Goal: Task Accomplishment & Management: Manage account settings

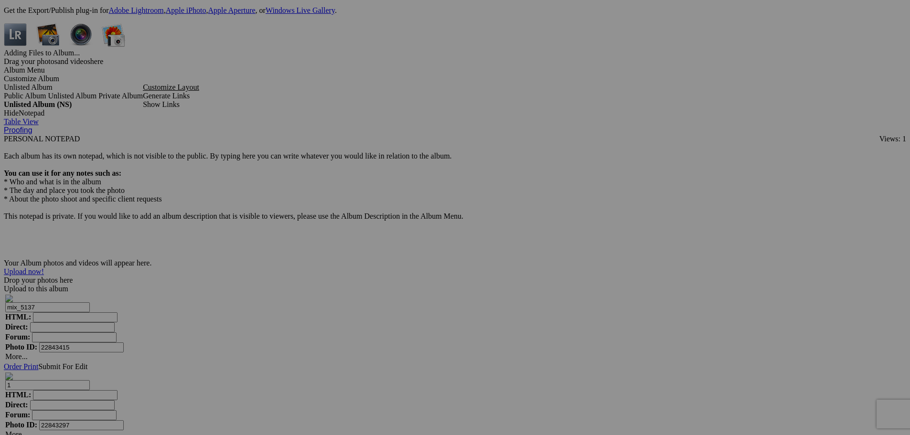
scroll to position [2622, 0]
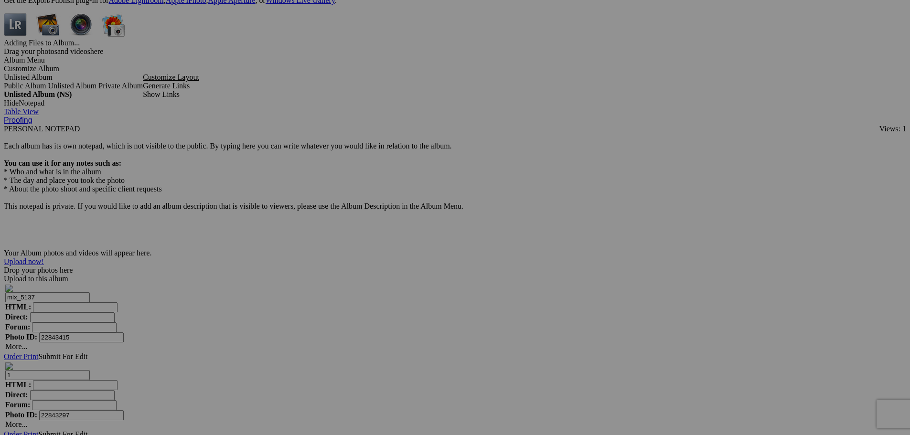
drag, startPoint x: 233, startPoint y: 367, endPoint x: 356, endPoint y: 389, distance: 124.7
drag, startPoint x: 683, startPoint y: 244, endPoint x: 735, endPoint y: 244, distance: 52.1
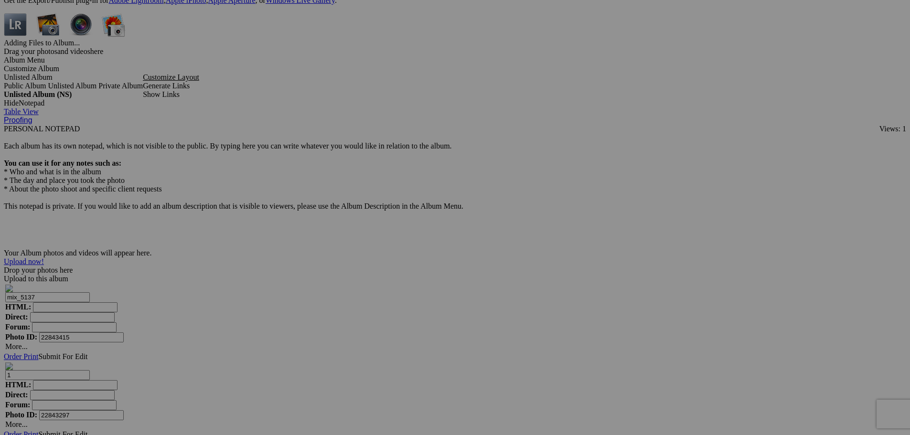
paste input "1_53587133904_o"
type input "181_53587133904_o"
drag, startPoint x: 237, startPoint y: 368, endPoint x: 350, endPoint y: 373, distance: 112.8
type input "180"
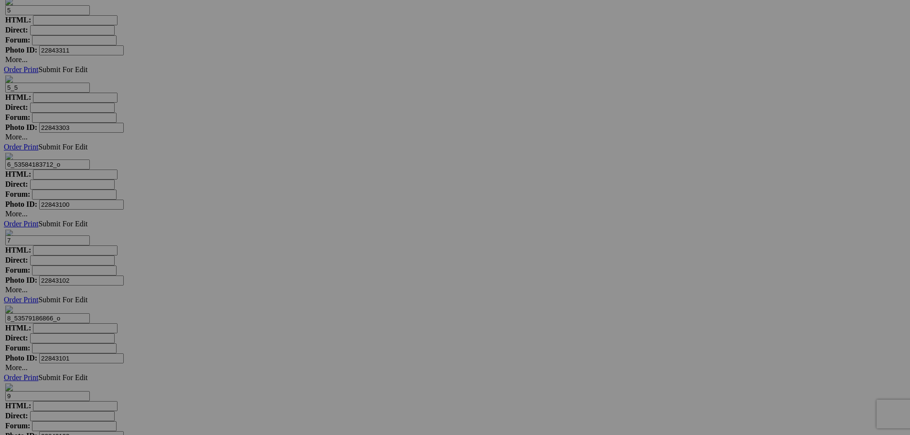
scroll to position [2622, 0]
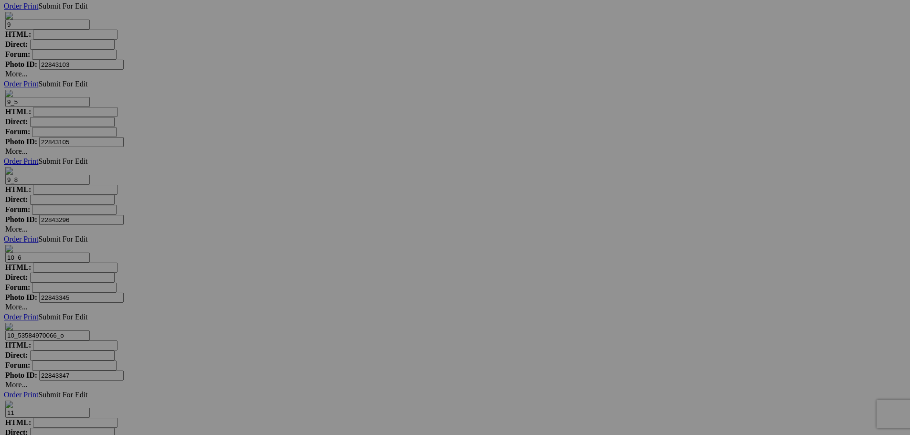
drag, startPoint x: 764, startPoint y: 369, endPoint x: 820, endPoint y: 373, distance: 56.0
type input "184_8"
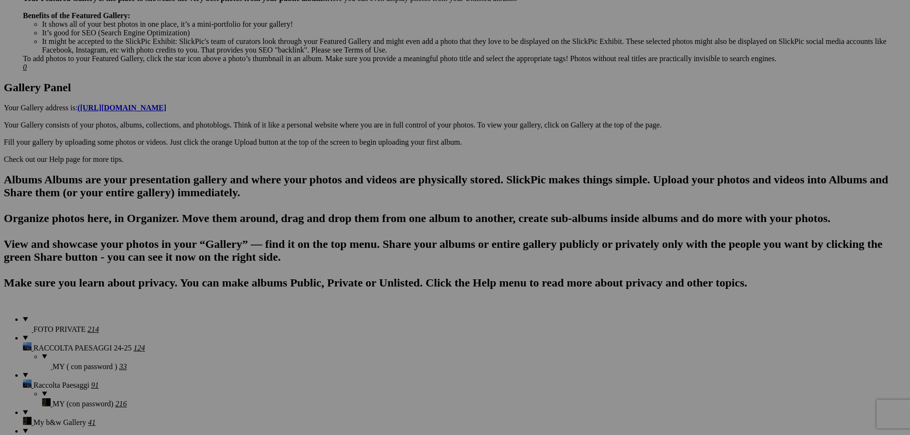
scroll to position [426, 0]
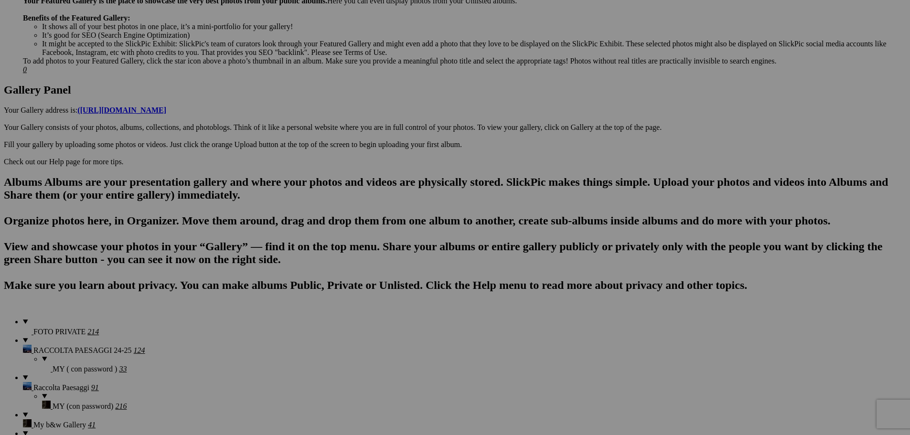
drag, startPoint x: 324, startPoint y: 260, endPoint x: 405, endPoint y: 265, distance: 80.9
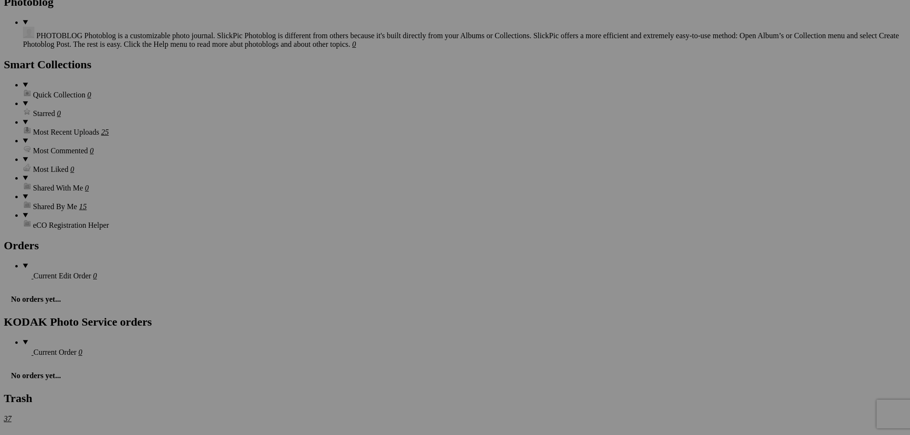
scroll to position [2622, 0]
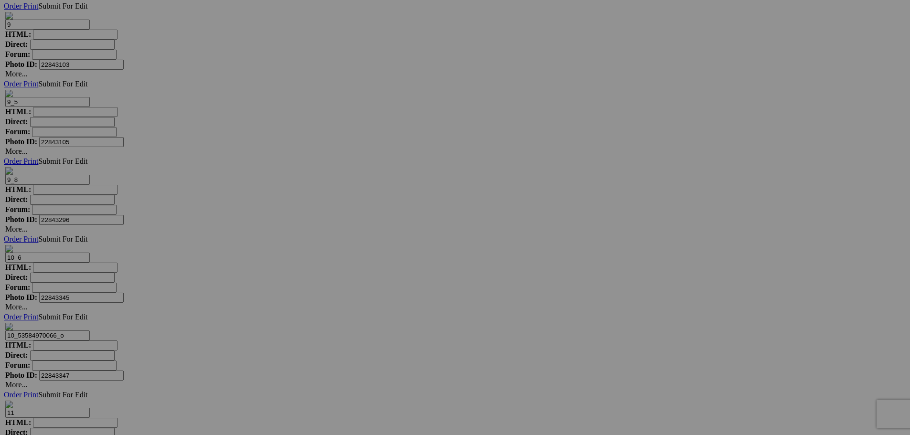
drag, startPoint x: 426, startPoint y: 245, endPoint x: 463, endPoint y: 253, distance: 38.2
paste input "25_53586810087_o"
type input "25_53586810088_o"
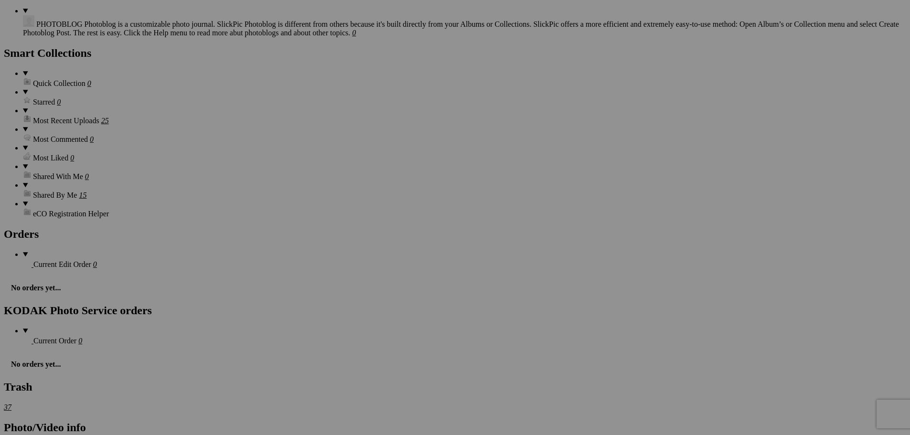
scroll to position [0, 0]
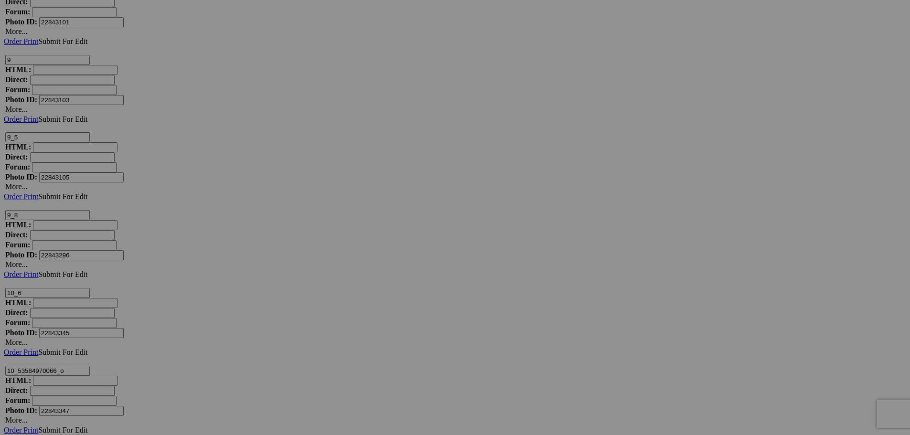
scroll to position [2622, 0]
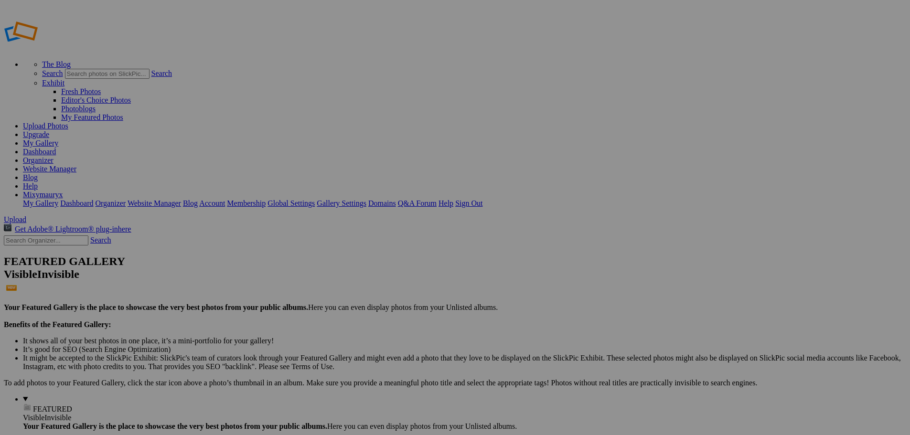
drag, startPoint x: 288, startPoint y: 183, endPoint x: 217, endPoint y: 174, distance: 71.7
type input "190"
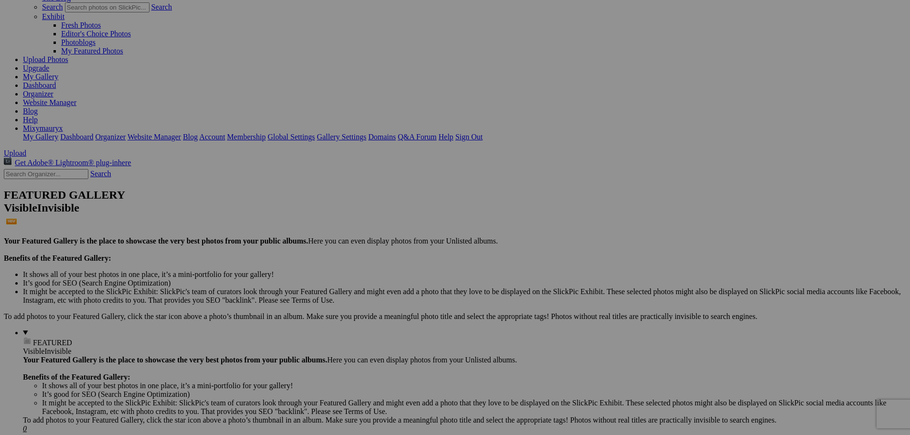
scroll to position [0, 46]
drag, startPoint x: 317, startPoint y: 134, endPoint x: 424, endPoint y: 148, distance: 107.8
type input "13"
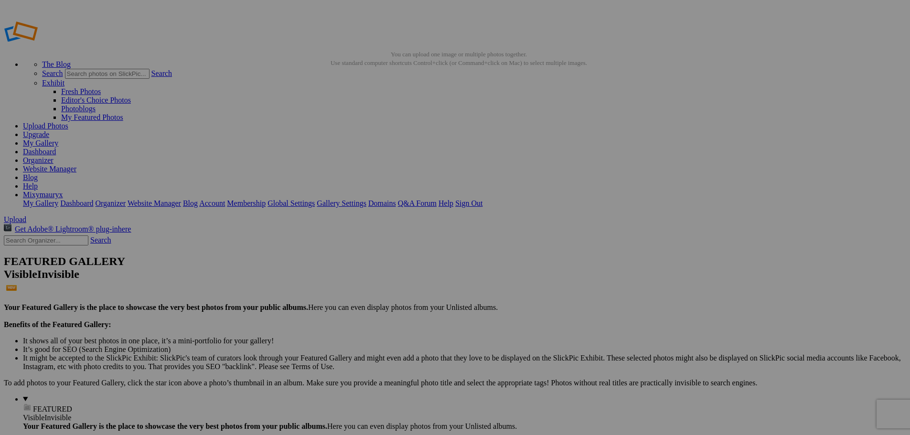
scroll to position [143, 0]
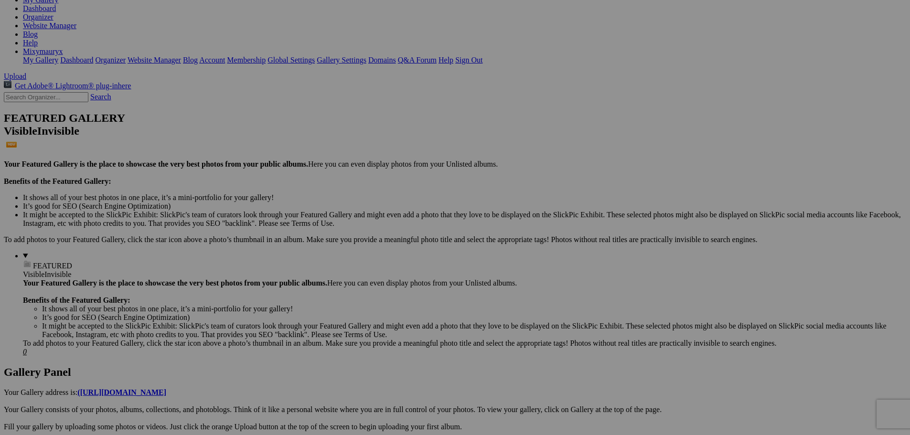
click at [392, 278] on span "Yes" at bounding box center [386, 280] width 11 height 8
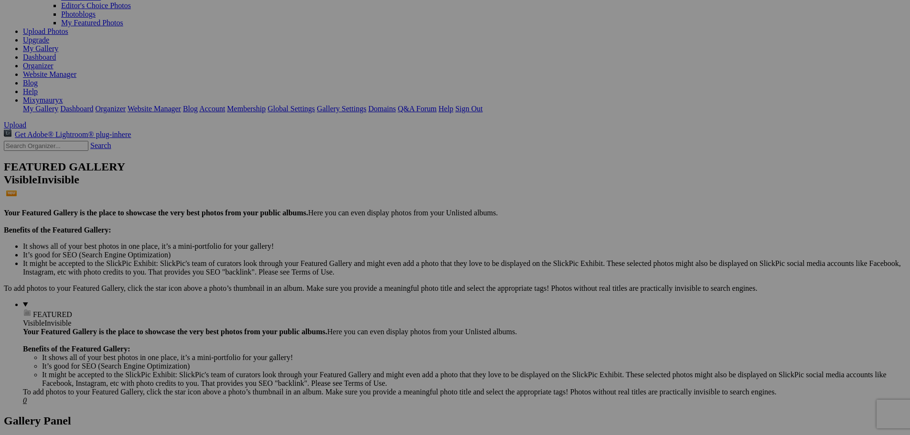
scroll to position [0, 0]
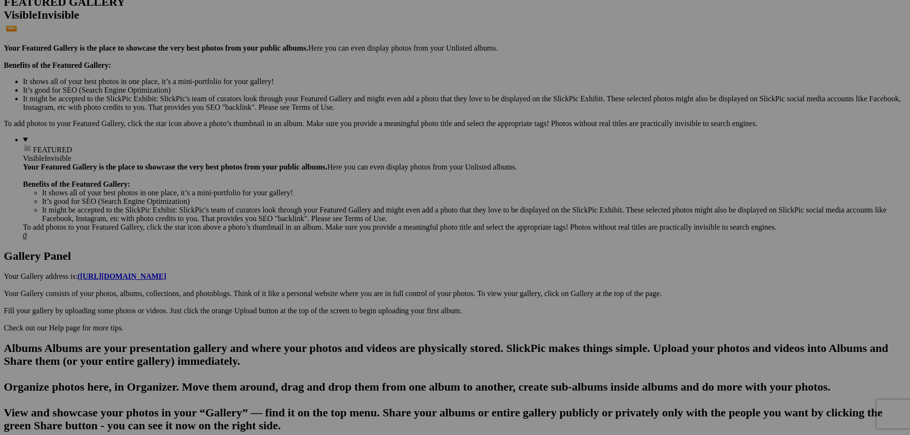
scroll to position [54, 0]
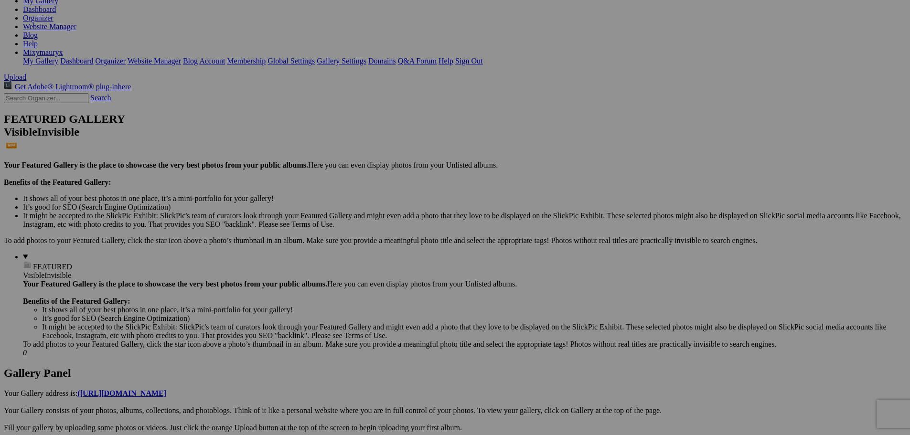
scroll to position [143, 0]
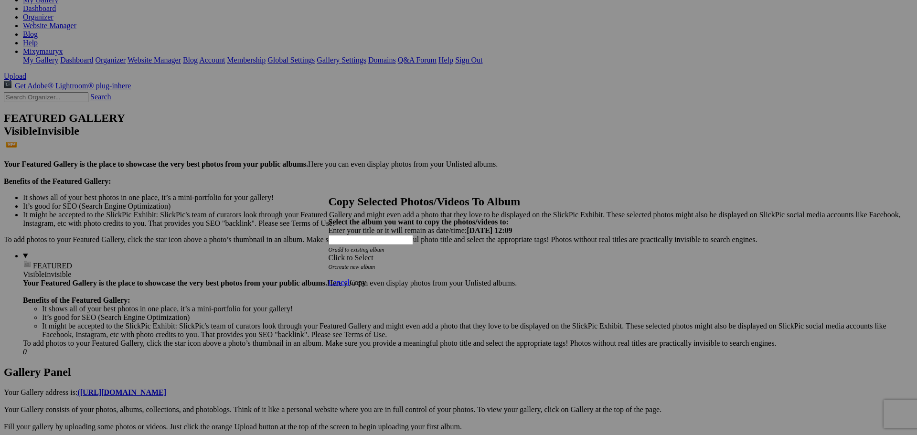
click at [427, 254] on div "Click to Select" at bounding box center [455, 258] width 253 height 9
click at [421, 250] on link "FOTO PRIVATE" at bounding box center [395, 246] width 52 height 8
click at [366, 278] on span "Copy" at bounding box center [358, 282] width 17 height 8
click at [359, 252] on span "Ok" at bounding box center [355, 248] width 10 height 8
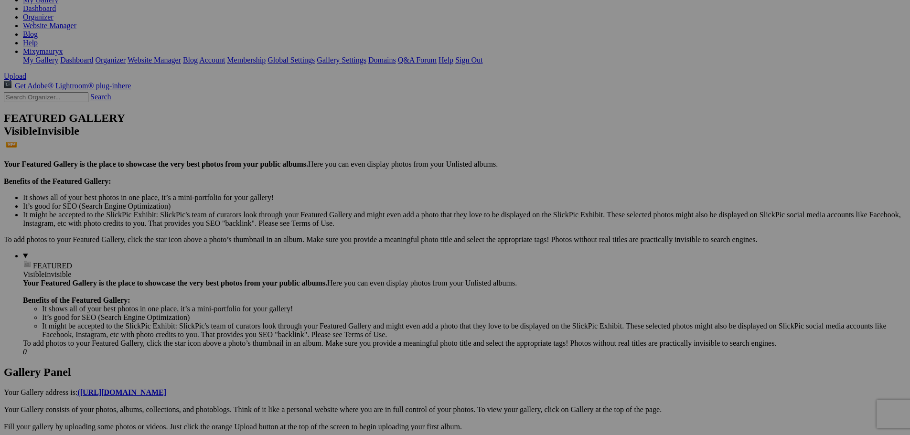
type input "12"
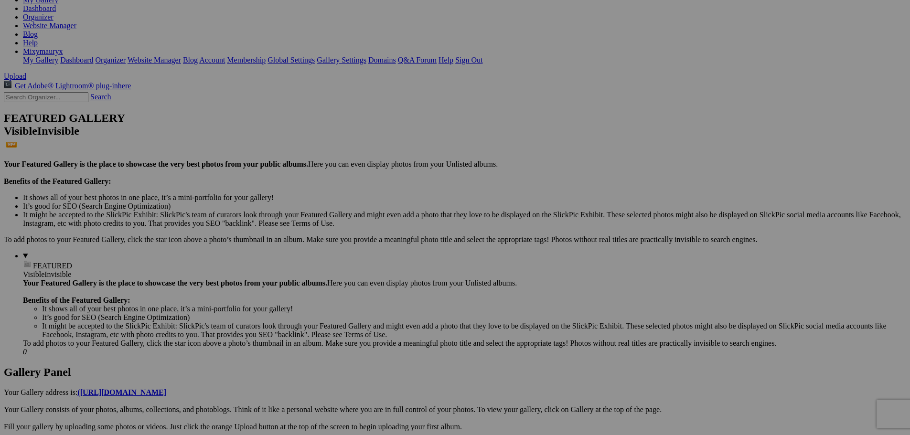
click at [392, 281] on link "Yes" at bounding box center [386, 280] width 11 height 8
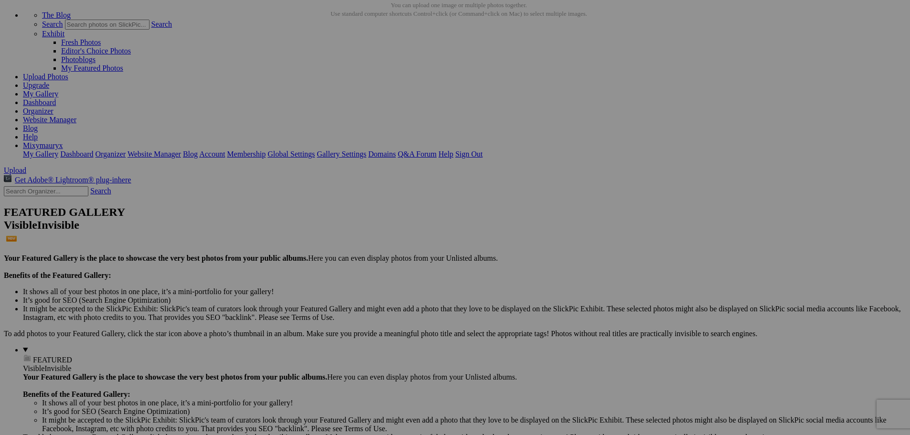
scroll to position [48, 0]
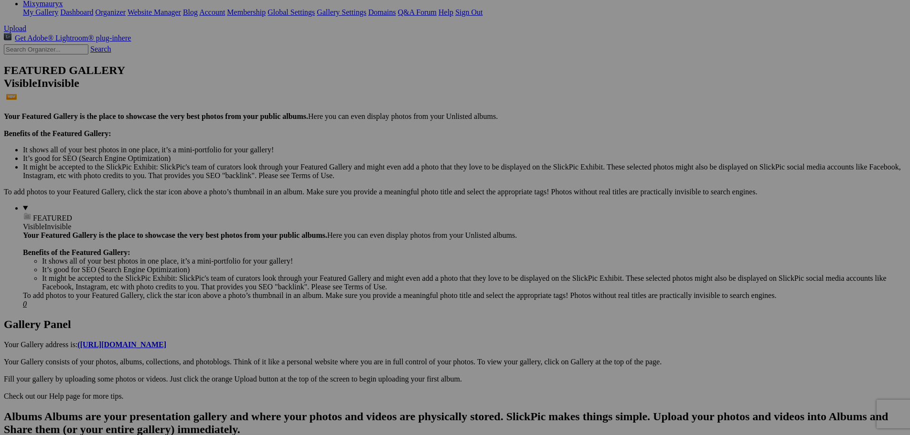
scroll to position [0, 0]
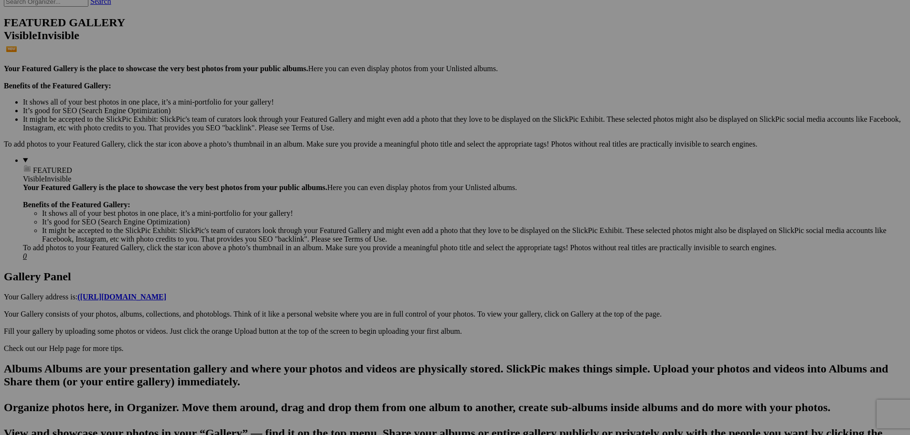
scroll to position [584, 0]
